Goal: Check status: Check status

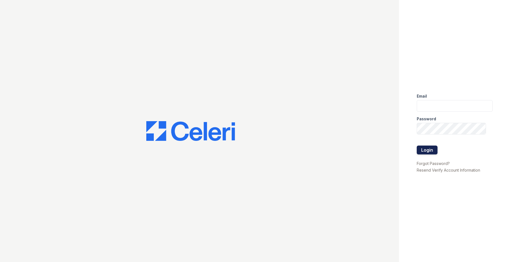
type input "residence.lm@cafmanagement.com"
click at [433, 147] on button "Login" at bounding box center [427, 150] width 21 height 9
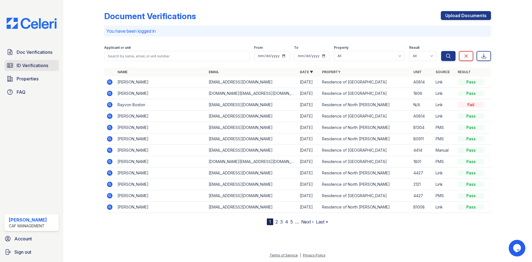
click at [50, 67] on link "ID Verifications" at bounding box center [31, 65] width 54 height 11
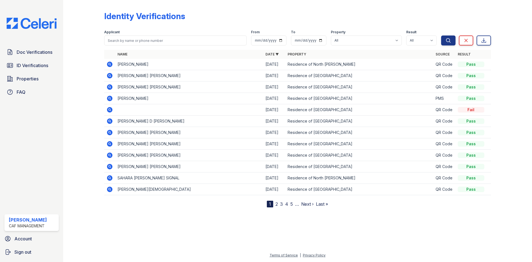
click at [109, 109] on icon at bounding box center [109, 109] width 7 height 7
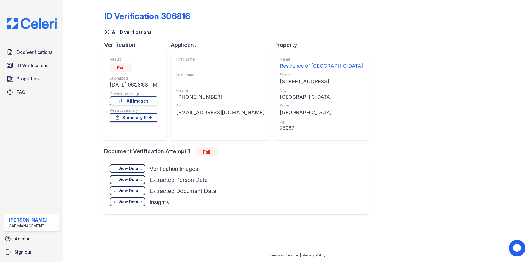
click at [128, 170] on div "View Details" at bounding box center [130, 169] width 24 height 6
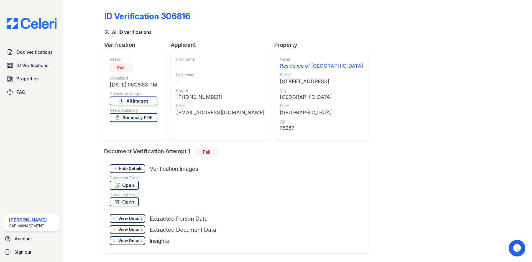
click at [132, 185] on link "Open" at bounding box center [124, 185] width 29 height 9
click at [45, 55] on span "Doc Verifications" at bounding box center [35, 52] width 36 height 7
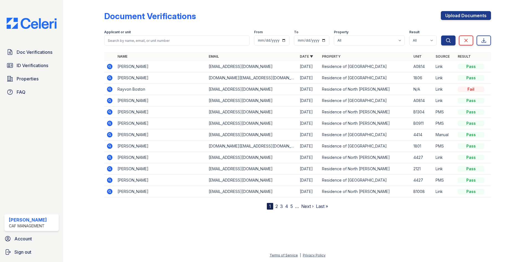
click at [110, 123] on icon at bounding box center [109, 122] width 1 height 1
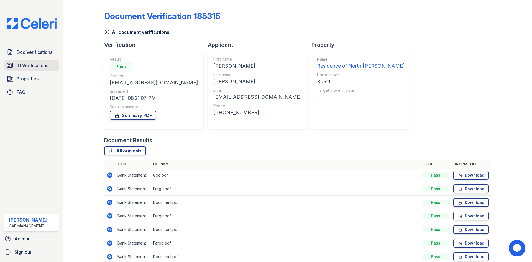
click at [32, 68] on span "ID Verifications" at bounding box center [33, 65] width 32 height 7
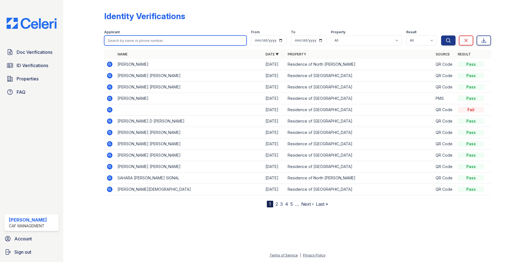
click at [144, 40] on input "search" at bounding box center [175, 40] width 142 height 10
type input "bobby"
click at [441, 35] on button "Search" at bounding box center [448, 40] width 14 height 10
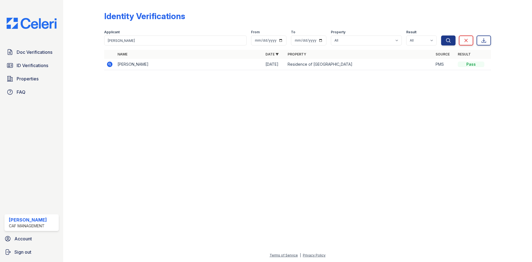
click at [108, 64] on icon at bounding box center [110, 65] width 6 height 6
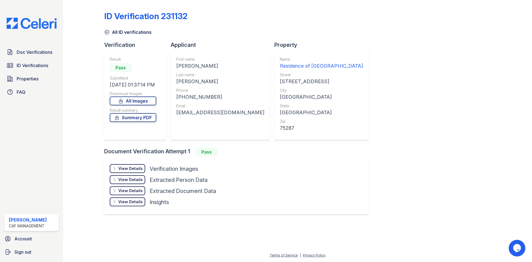
click at [135, 170] on div "View Details" at bounding box center [130, 169] width 24 height 6
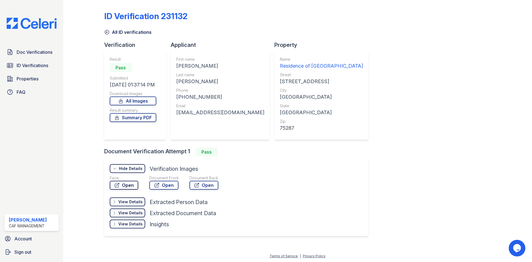
click at [132, 184] on link "Open" at bounding box center [124, 185] width 29 height 9
click at [120, 187] on link "Open" at bounding box center [124, 185] width 29 height 9
click at [166, 186] on link "Open" at bounding box center [163, 185] width 29 height 9
